Goal: Task Accomplishment & Management: Manage account settings

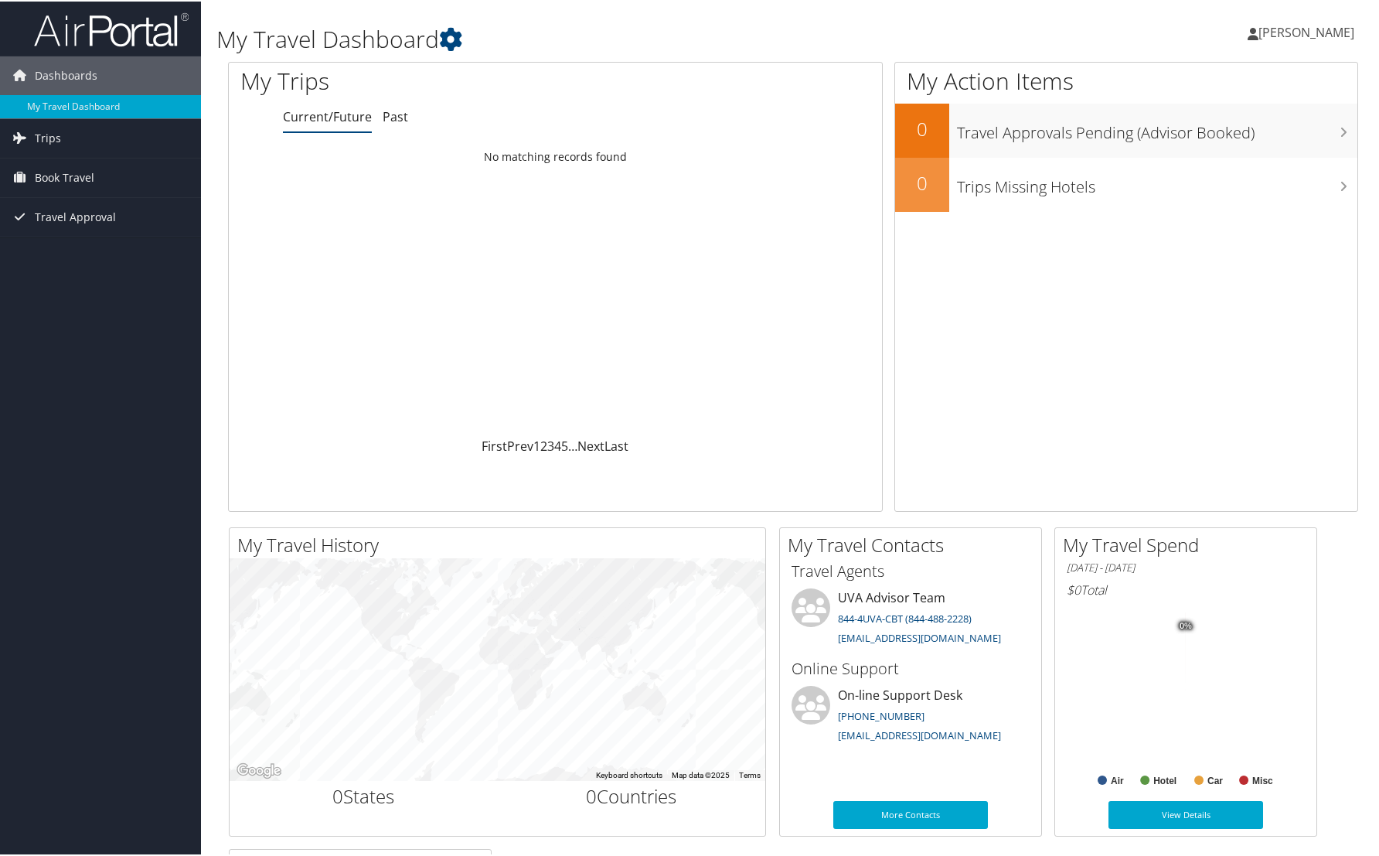
click at [1299, 31] on span "[PERSON_NAME]" at bounding box center [1307, 30] width 96 height 17
click at [1230, 139] on link "View Travel Profile" at bounding box center [1265, 137] width 172 height 26
click at [1301, 36] on span "[PERSON_NAME]" at bounding box center [1307, 30] width 96 height 17
click at [1227, 86] on link "My Settings" at bounding box center [1265, 85] width 172 height 26
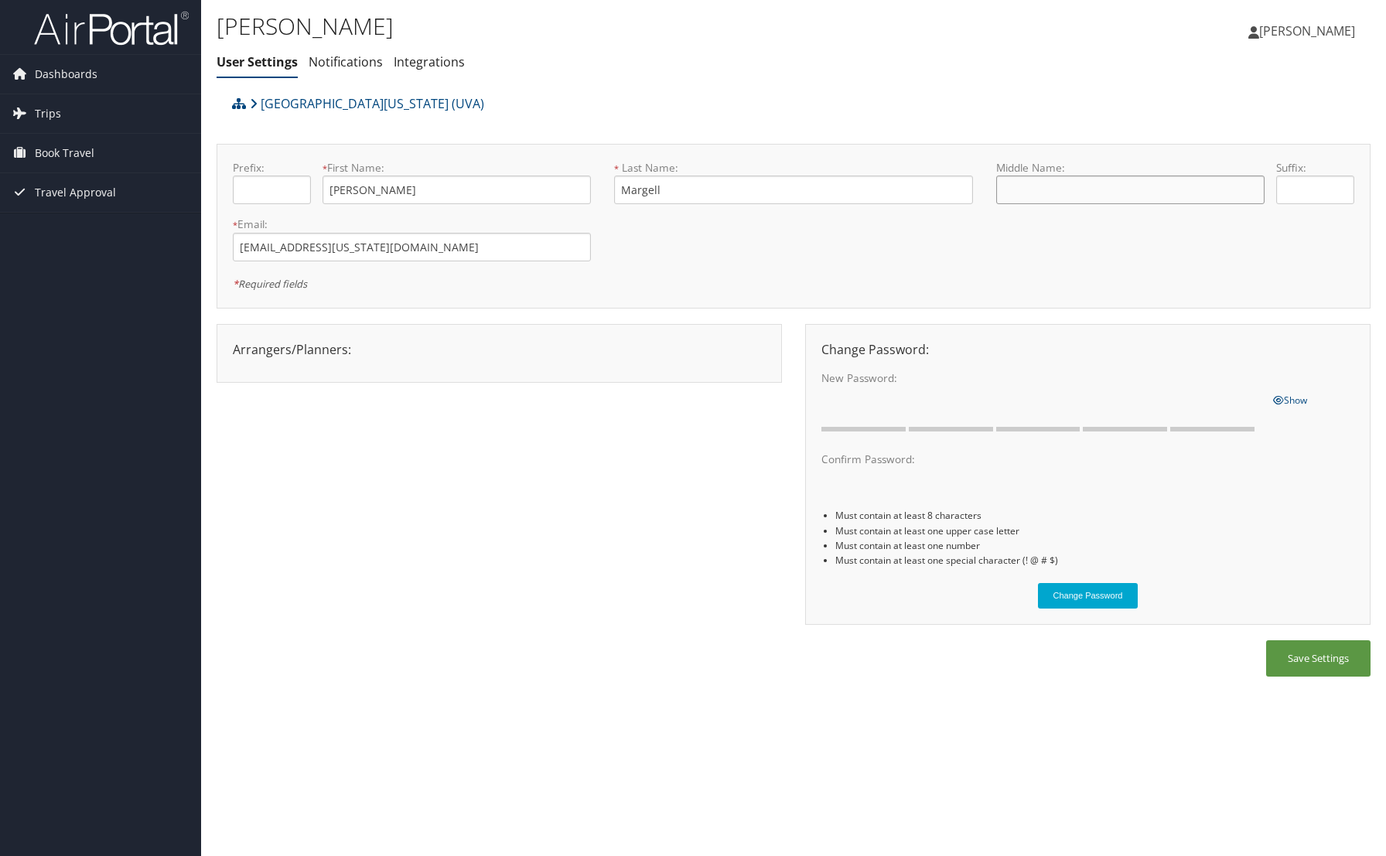
click at [1030, 199] on input "text" at bounding box center [1130, 190] width 268 height 29
type input "Agnes"
click at [806, 401] on div "Change Password: New Password: One or more of the requirements are not met Show…" at bounding box center [1087, 475] width 565 height 302
click at [999, 752] on div "Abigail Margell User Settings Notifications Integrations User Settings Notifica…" at bounding box center [793, 428] width 1185 height 856
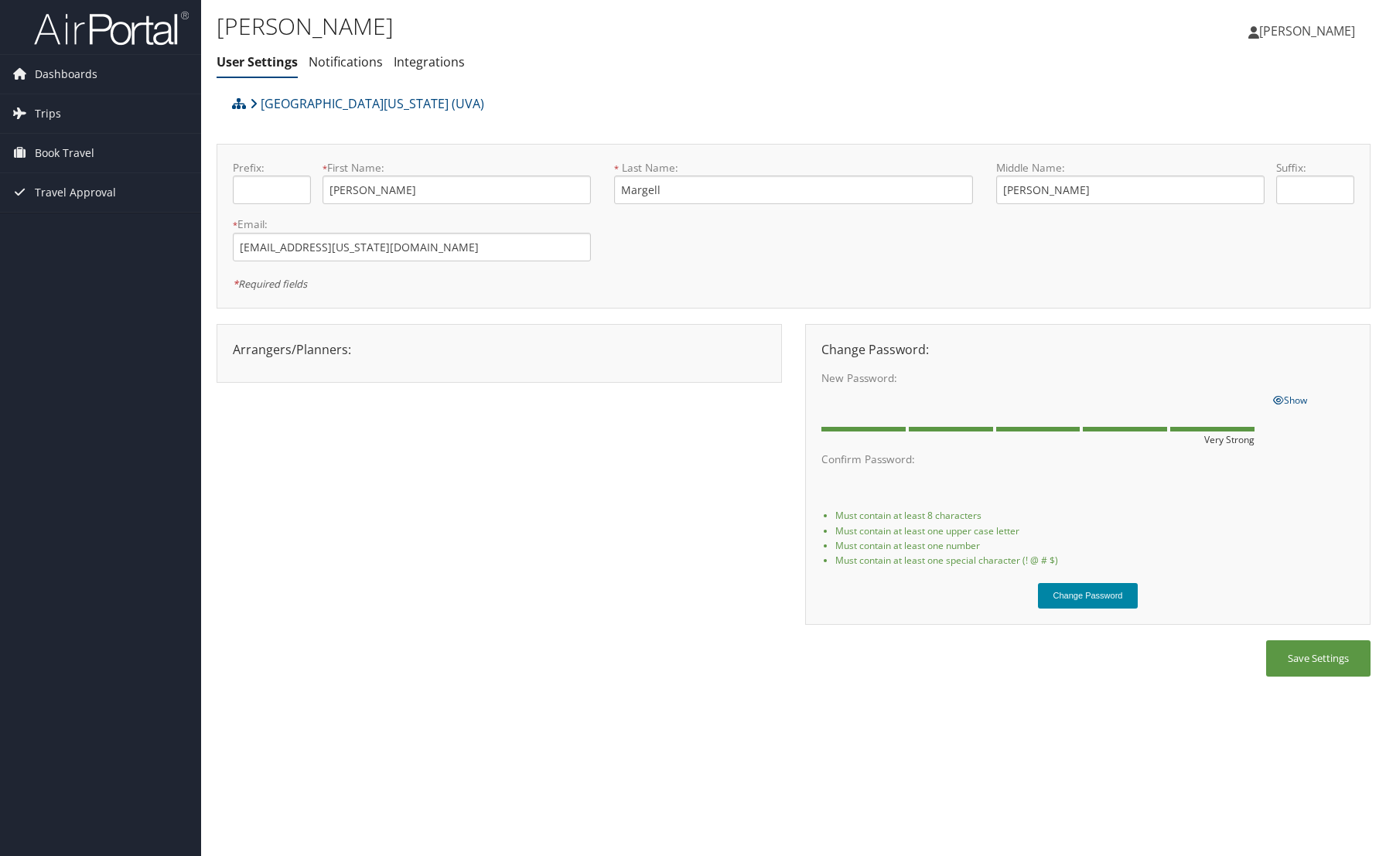
click at [1074, 591] on button "Change Password" at bounding box center [1088, 596] width 101 height 26
click at [1297, 666] on button "Save Settings" at bounding box center [1318, 658] width 104 height 36
click at [349, 60] on link "Notifications" at bounding box center [346, 61] width 74 height 17
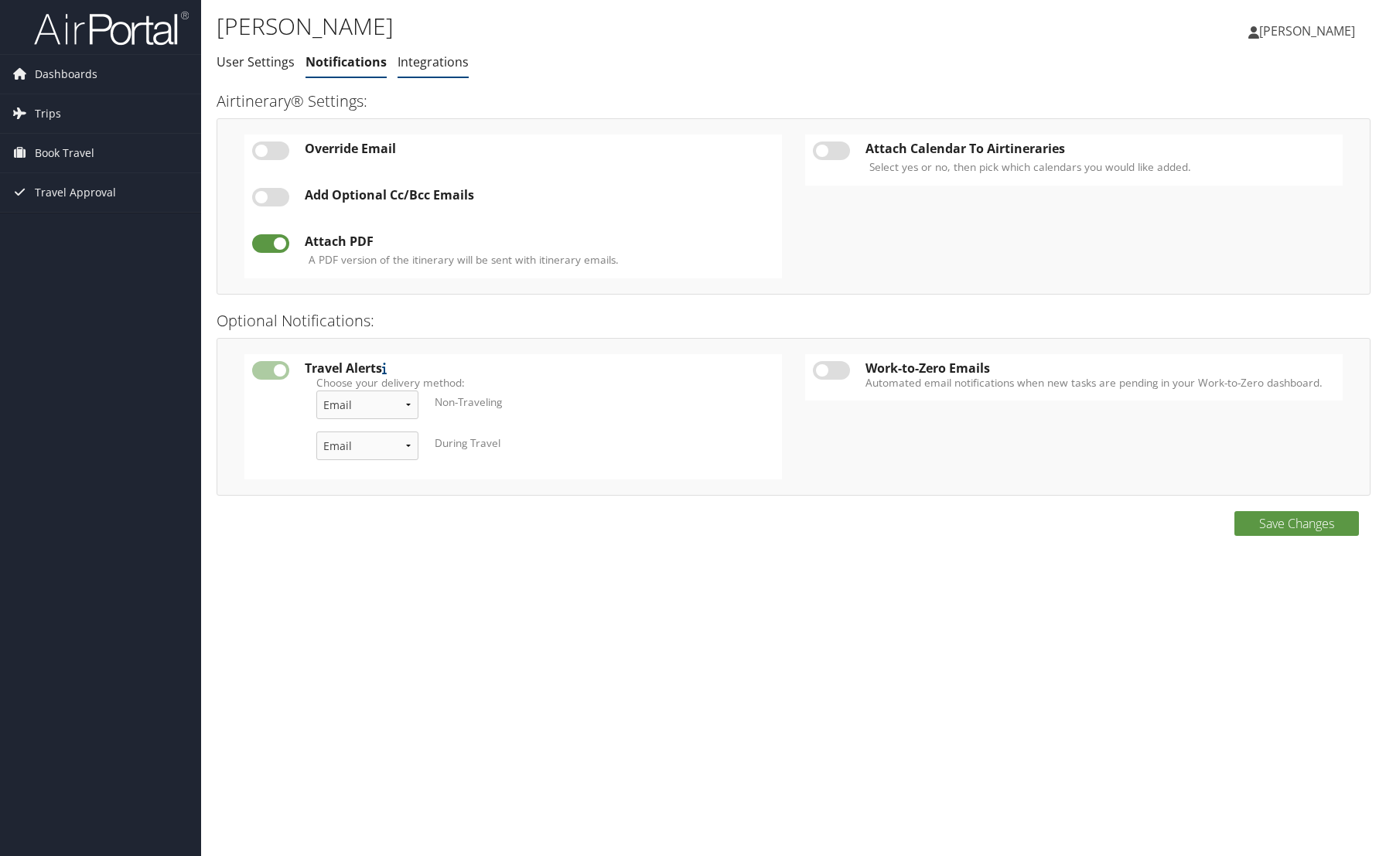
click at [437, 67] on link "Integrations" at bounding box center [432, 61] width 71 height 17
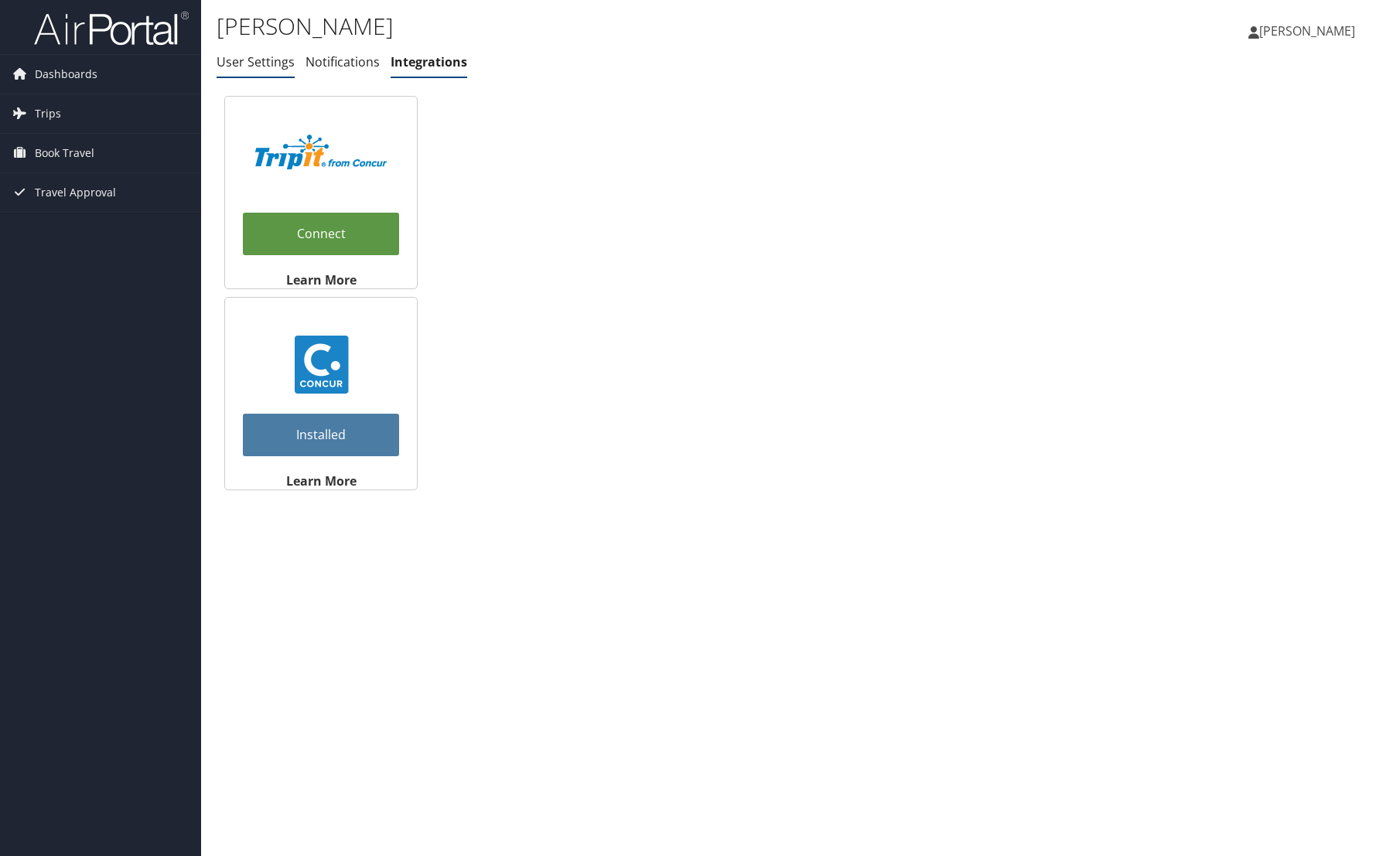
click at [254, 59] on link "User Settings" at bounding box center [255, 61] width 78 height 17
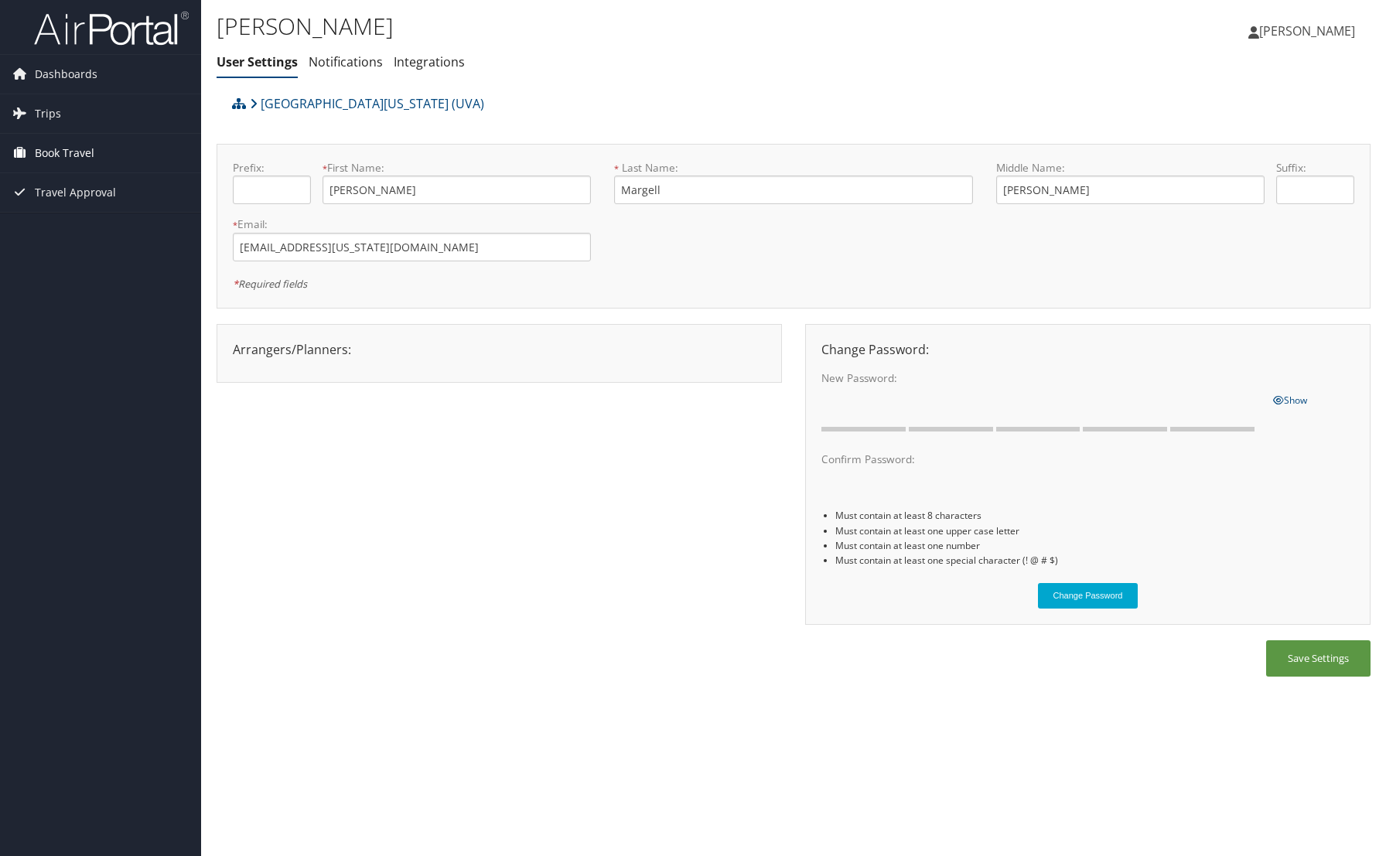
click at [60, 154] on span "Book Travel" at bounding box center [65, 153] width 60 height 39
click at [82, 234] on link "Book/Manage Online Trips" at bounding box center [100, 230] width 201 height 23
